Goal: Task Accomplishment & Management: Manage account settings

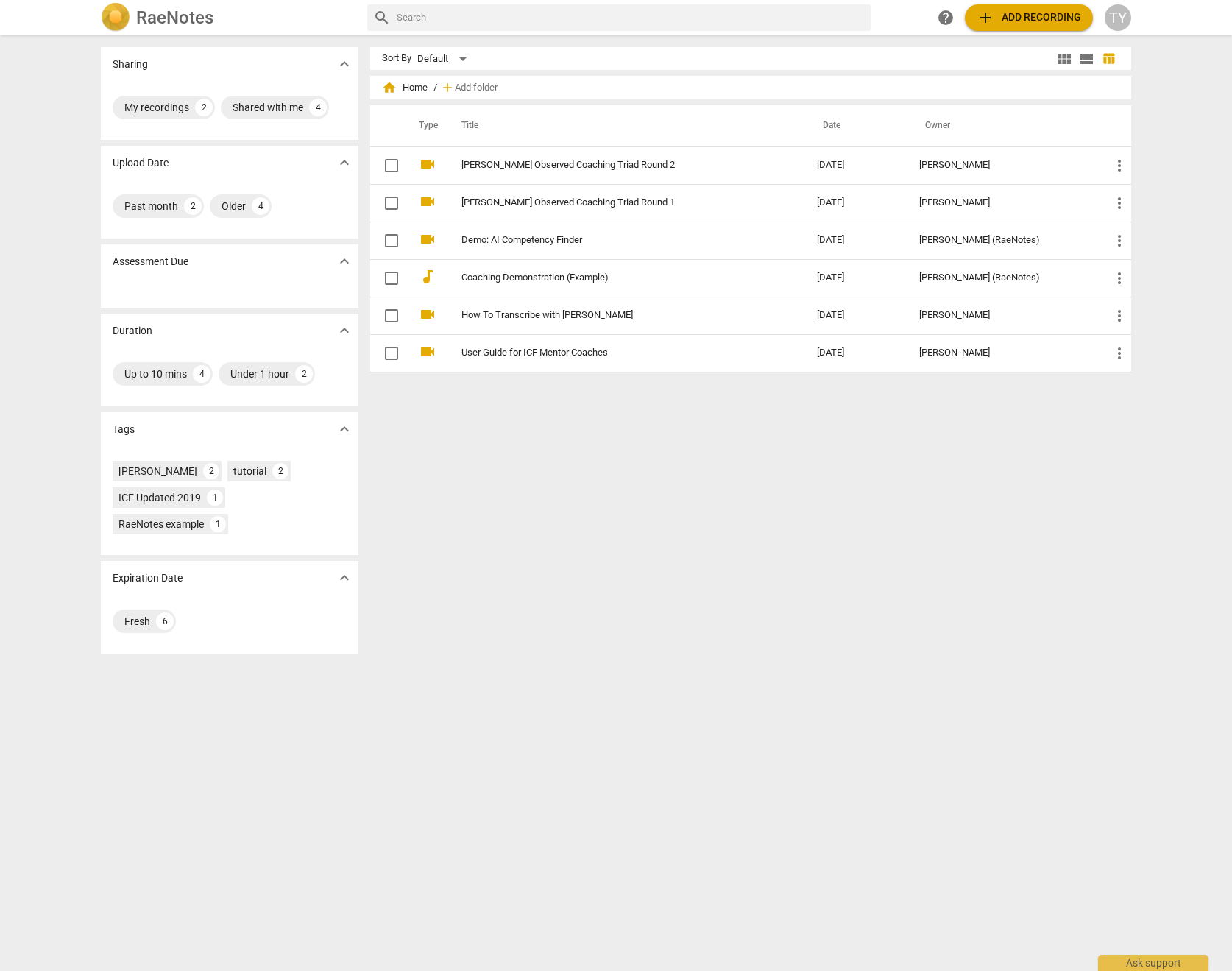
click at [1118, 15] on div "TY" at bounding box center [1117, 17] width 27 height 27
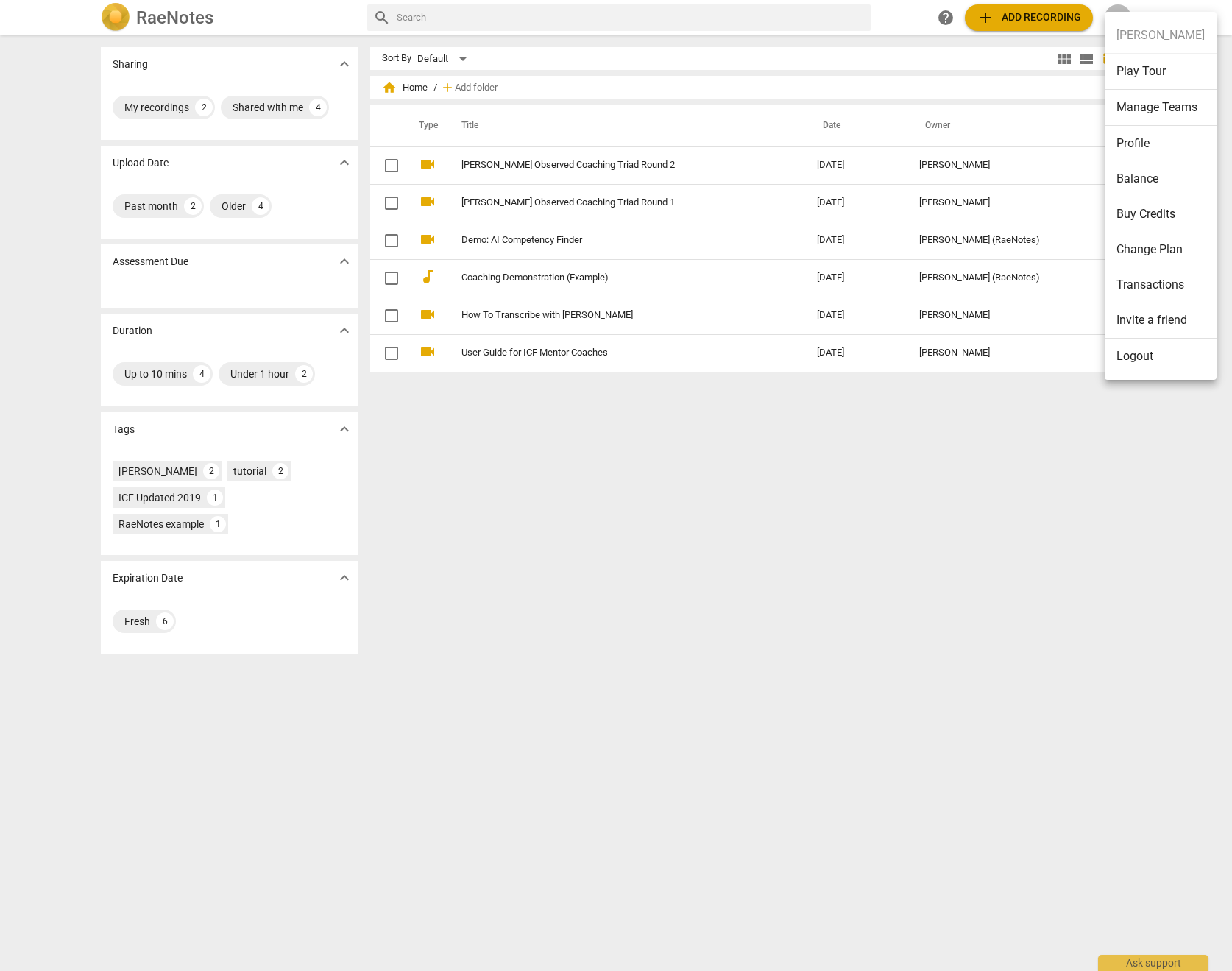
click at [1133, 365] on li "Logout" at bounding box center [1160, 355] width 112 height 35
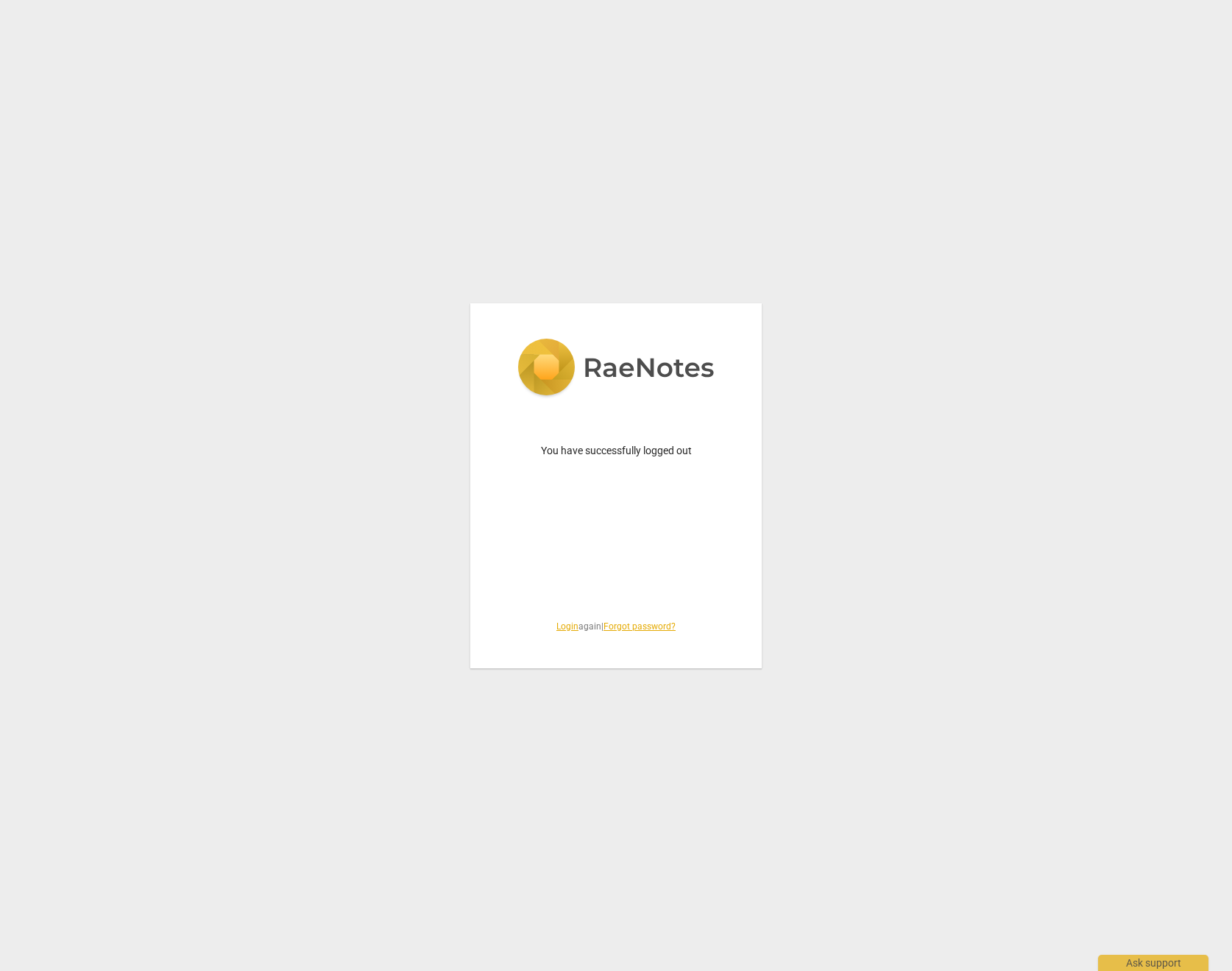
click at [567, 625] on link "Login" at bounding box center [567, 626] width 22 height 11
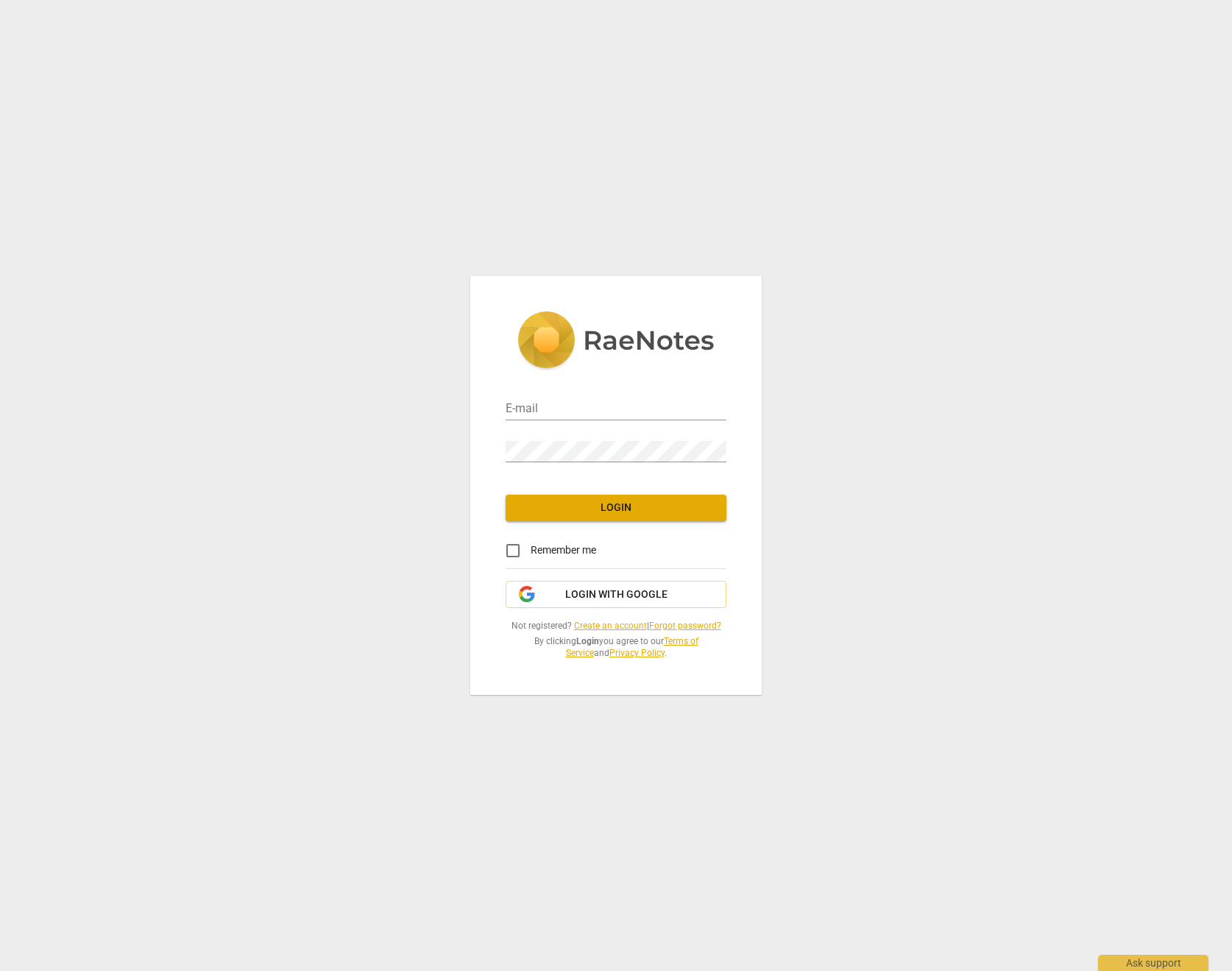
type input "[EMAIL_ADDRESS][DOMAIN_NAME]"
click at [600, 507] on span "Login" at bounding box center [616, 507] width 198 height 15
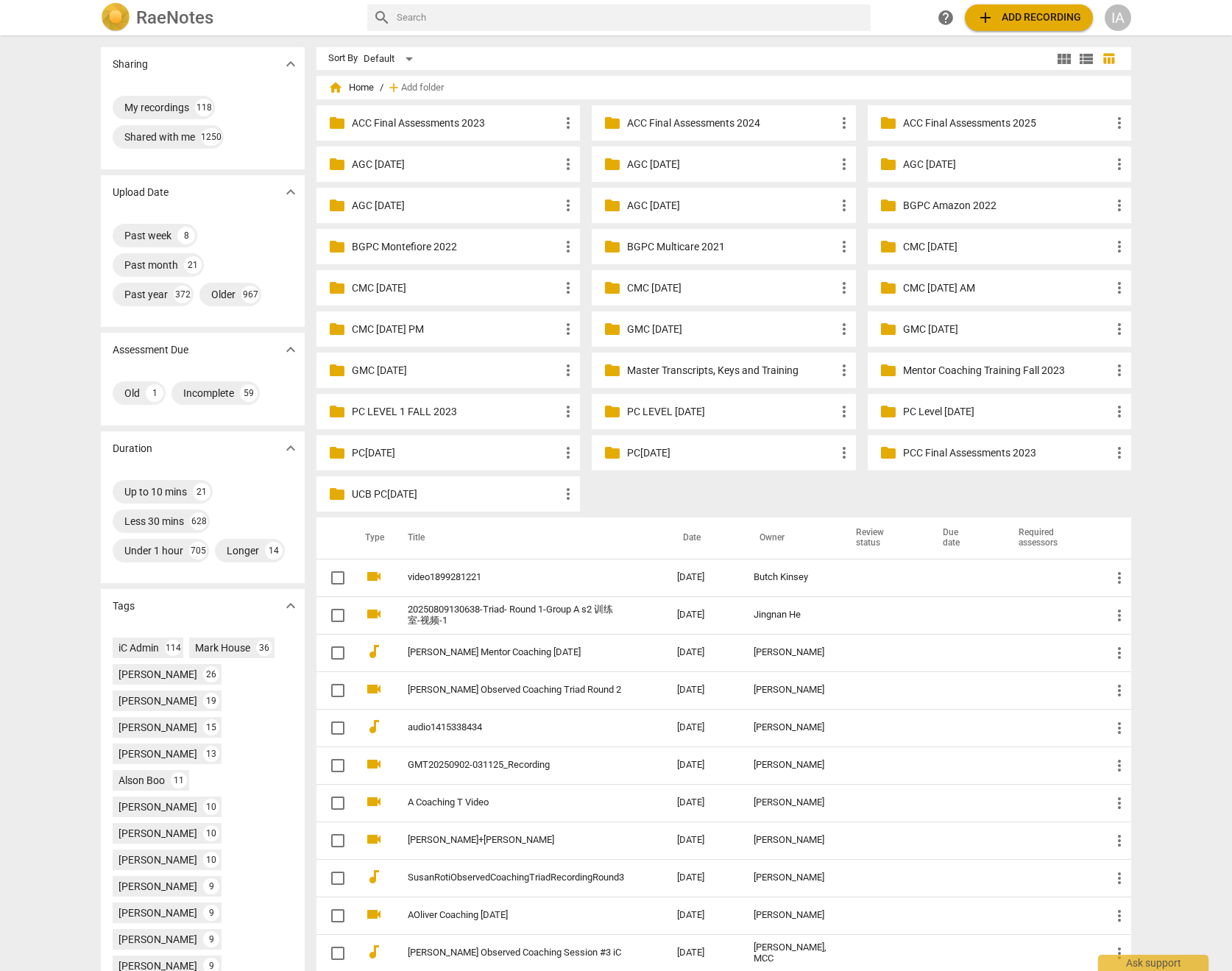
click at [719, 373] on p "Master Transcripts, Keys and Training" at bounding box center [730, 370] width 207 height 15
